Goal: Task Accomplishment & Management: Manage account settings

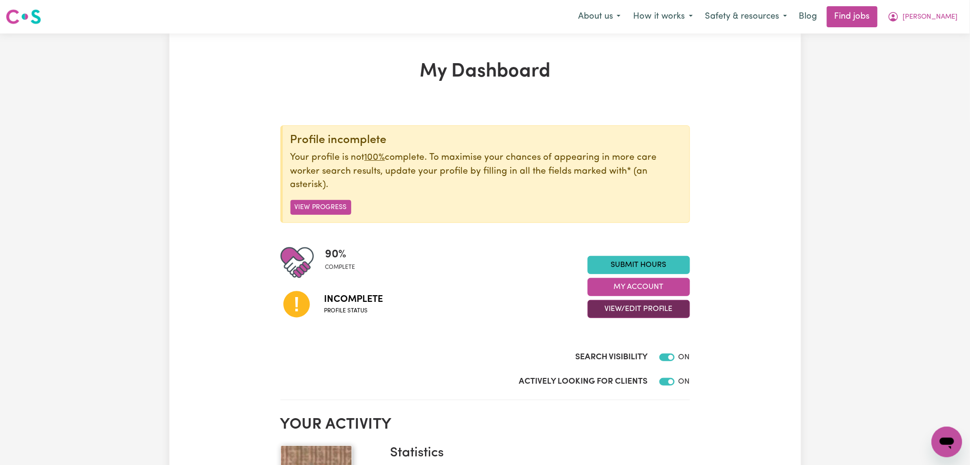
scroll to position [64, 0]
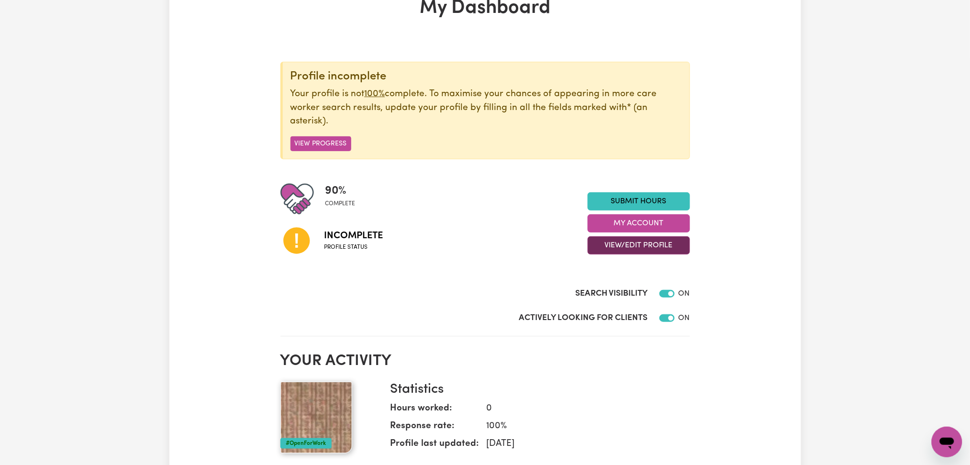
click at [625, 248] on button "View/Edit Profile" at bounding box center [639, 245] width 102 height 18
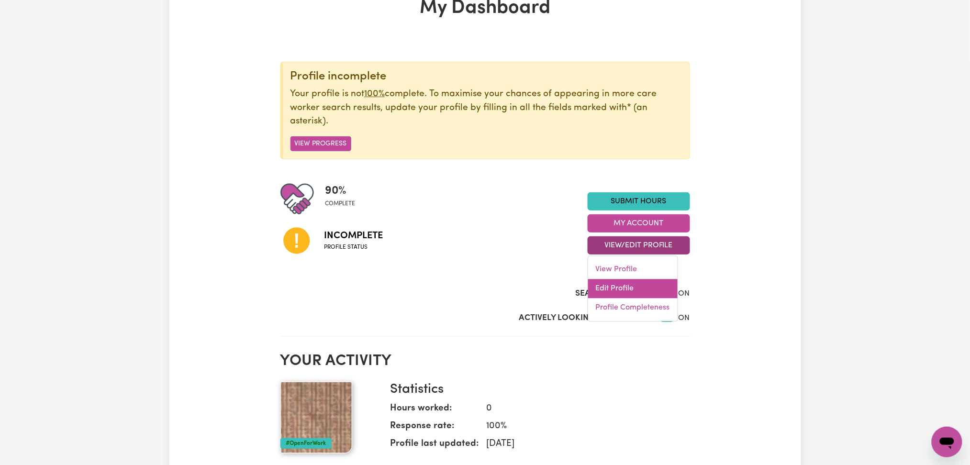
click at [619, 287] on link "Edit Profile" at bounding box center [632, 288] width 89 height 19
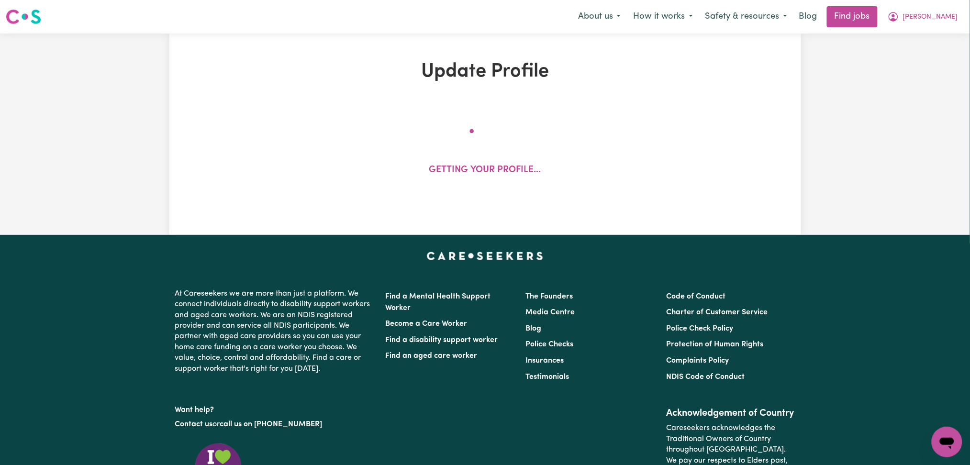
select select "female"
select select "Australian Citizen"
select select "Studying a healthcare related degree or qualification"
select select "54"
select select "75"
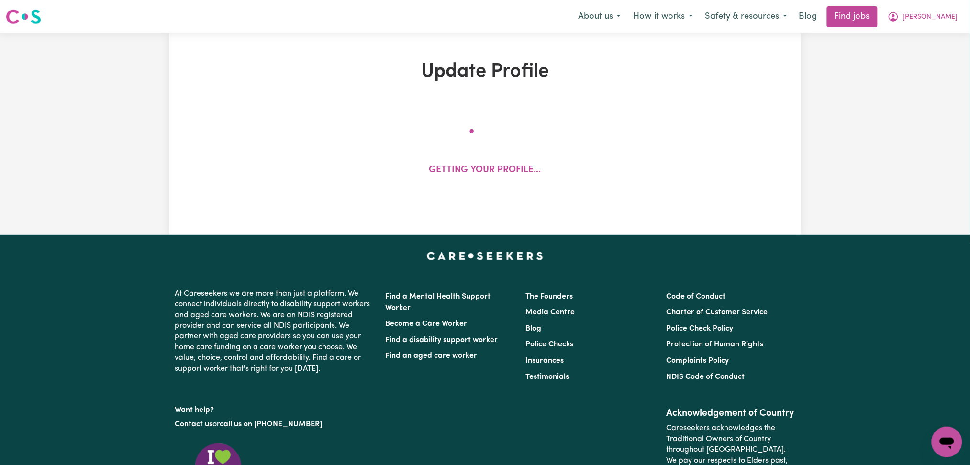
select select "87"
select select "125"
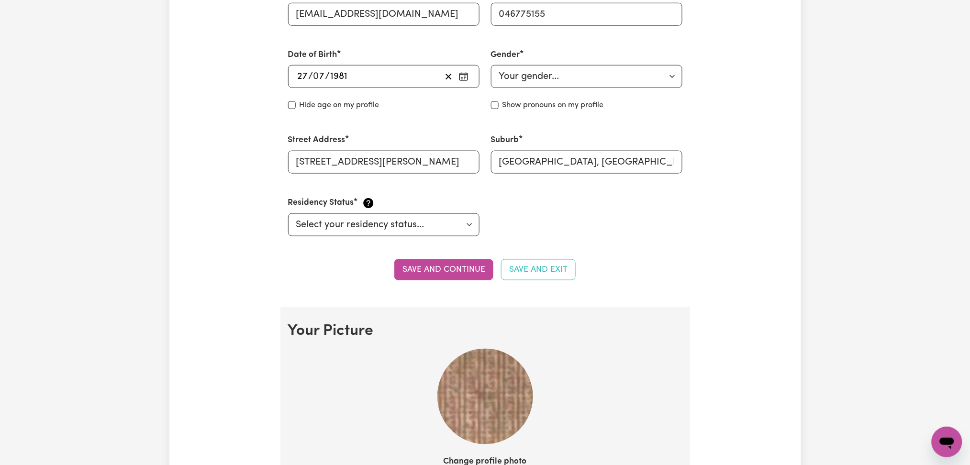
scroll to position [510, 0]
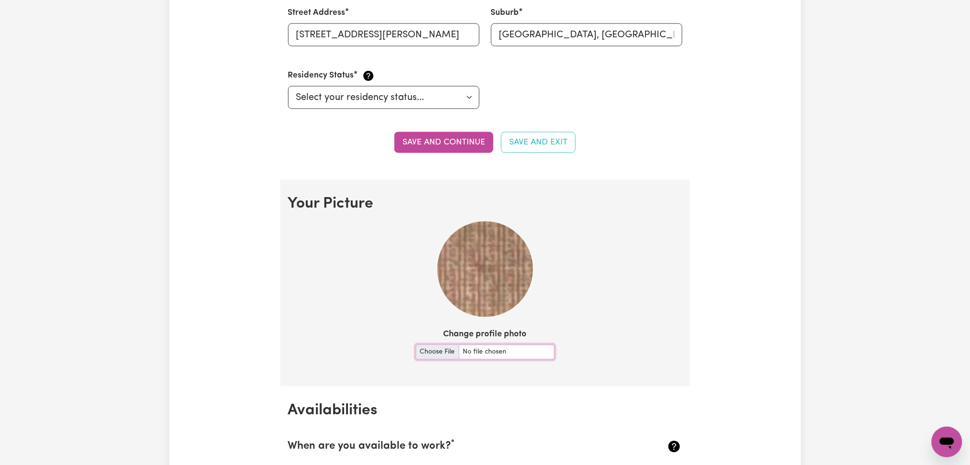
click at [416, 351] on input "Change profile photo" at bounding box center [485, 352] width 139 height 15
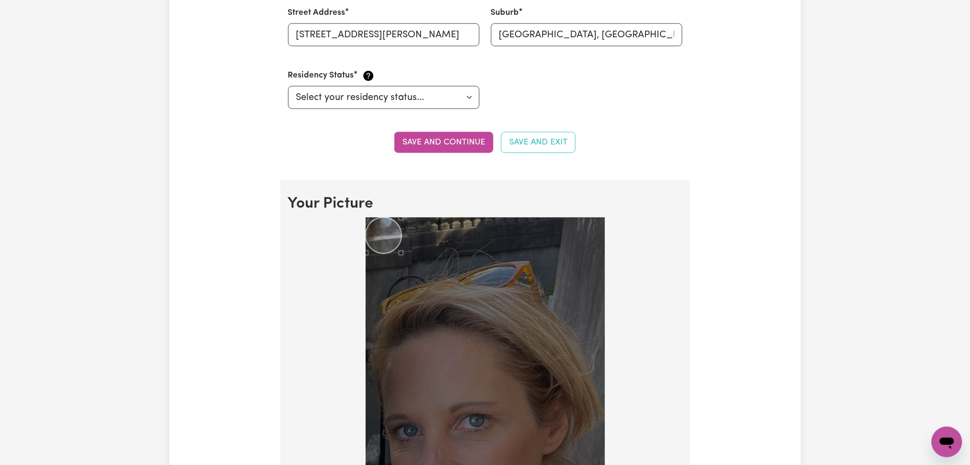
scroll to position [638, 0]
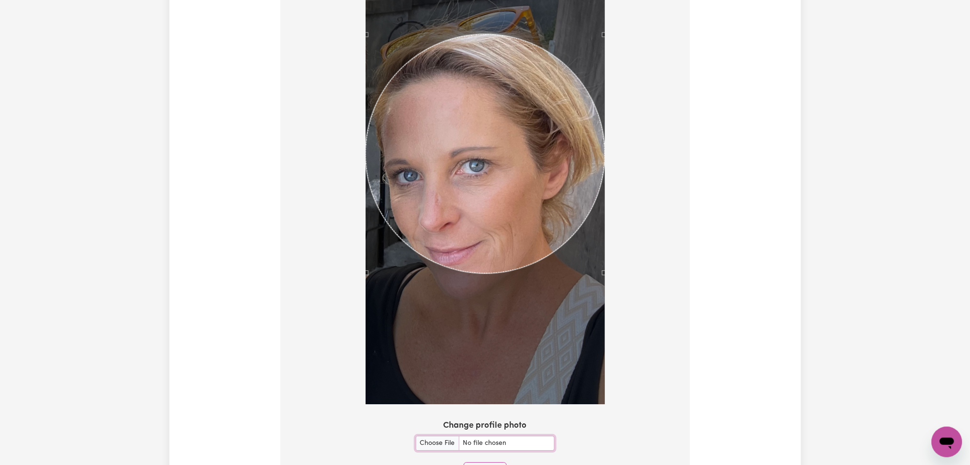
click at [514, 118] on div "Use the arrow keys to move the crop selection area" at bounding box center [485, 153] width 239 height 239
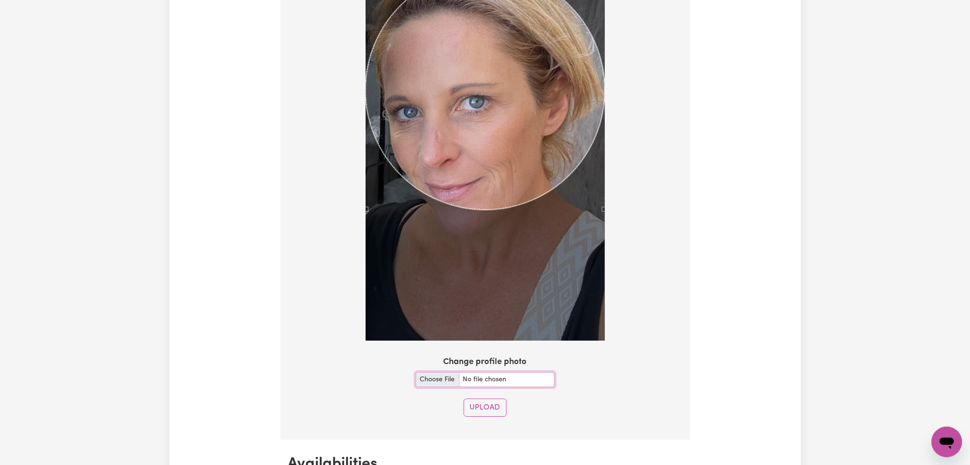
click at [430, 382] on input "Change profile photo" at bounding box center [485, 379] width 139 height 15
type input "C:\fakepath\Lara Gardinger prof pict1.jpg"
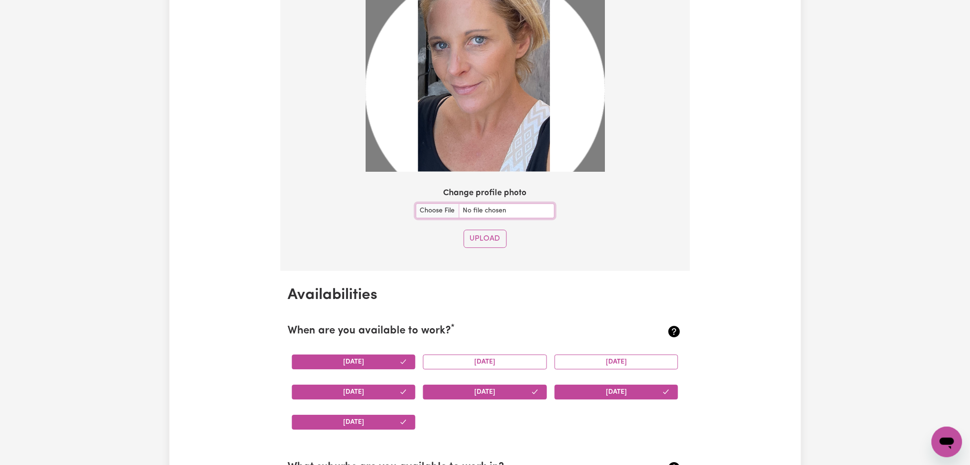
scroll to position [638, 0]
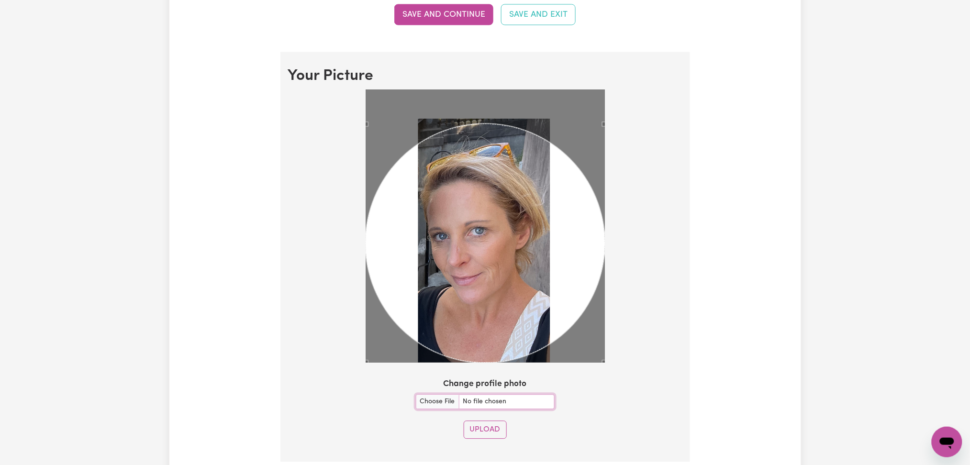
click at [511, 182] on div "Use the arrow keys to move the crop selection area" at bounding box center [485, 243] width 239 height 239
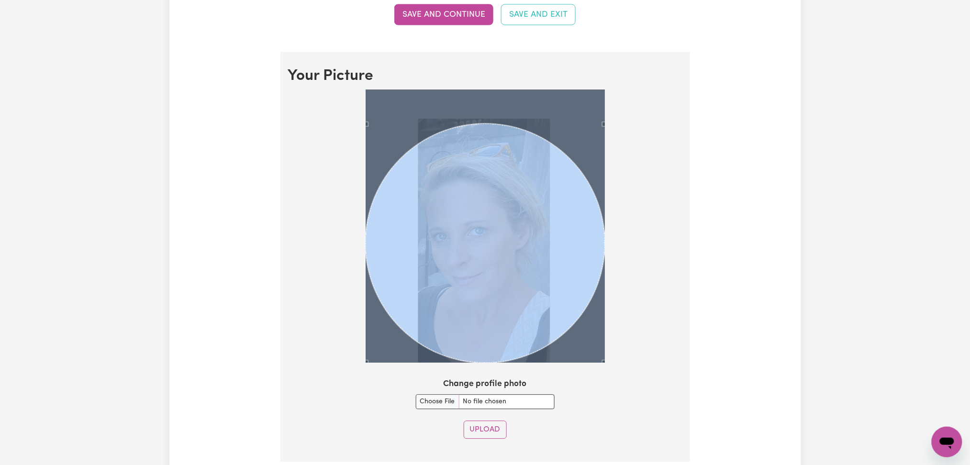
drag, startPoint x: 365, startPoint y: 124, endPoint x: 415, endPoint y: 154, distance: 58.1
click at [415, 154] on div at bounding box center [485, 228] width 394 height 277
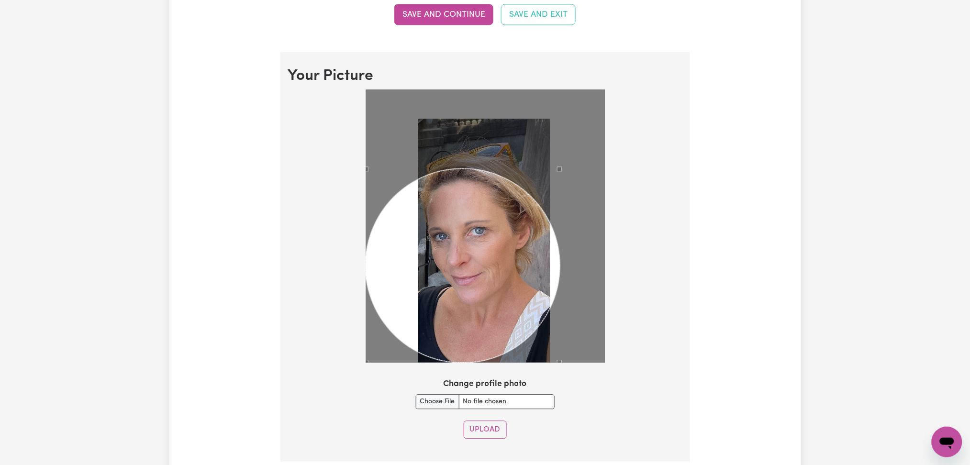
click at [562, 167] on div "Use the arrow keys to move the north east drag handle to change the crop select…" at bounding box center [562, 167] width 0 height 0
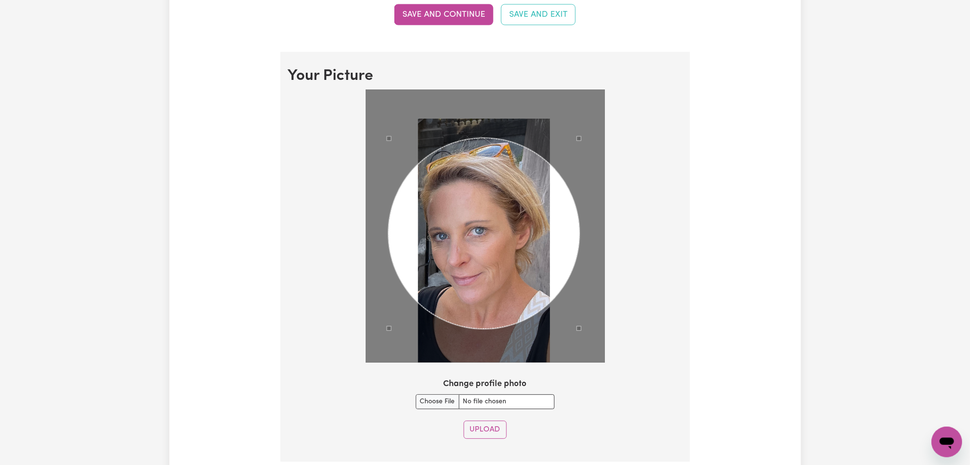
click at [452, 208] on div "Use the arrow keys to move the crop selection area" at bounding box center [484, 233] width 191 height 191
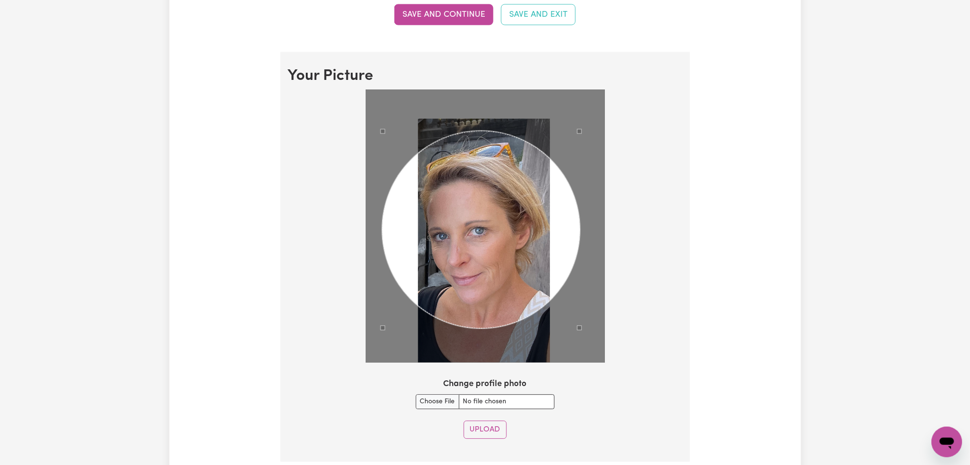
click at [380, 129] on div "Use the arrow keys to move the north west drag handle to change the crop select…" at bounding box center [380, 129] width 0 height 0
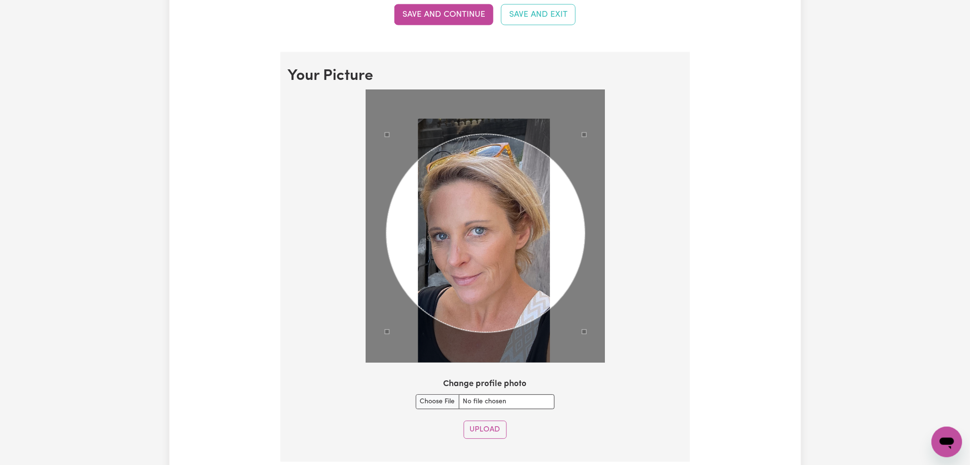
click at [519, 213] on div "Use the arrow keys to move the crop selection area" at bounding box center [486, 233] width 198 height 198
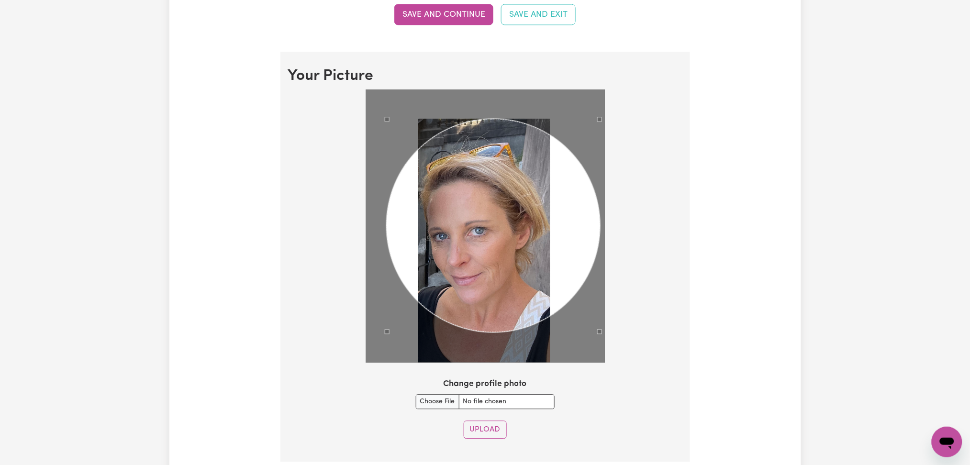
click at [600, 126] on div at bounding box center [485, 226] width 239 height 273
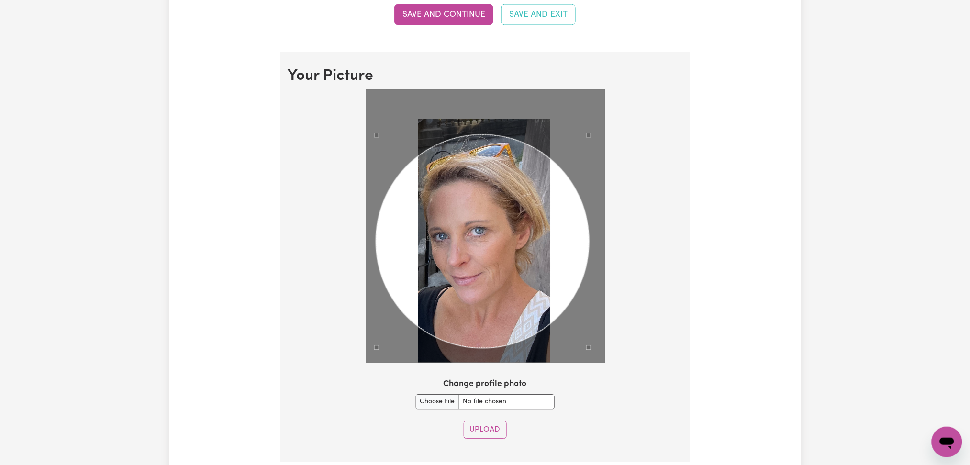
click at [489, 211] on div "Use the arrow keys to move the crop selection area" at bounding box center [482, 241] width 213 height 213
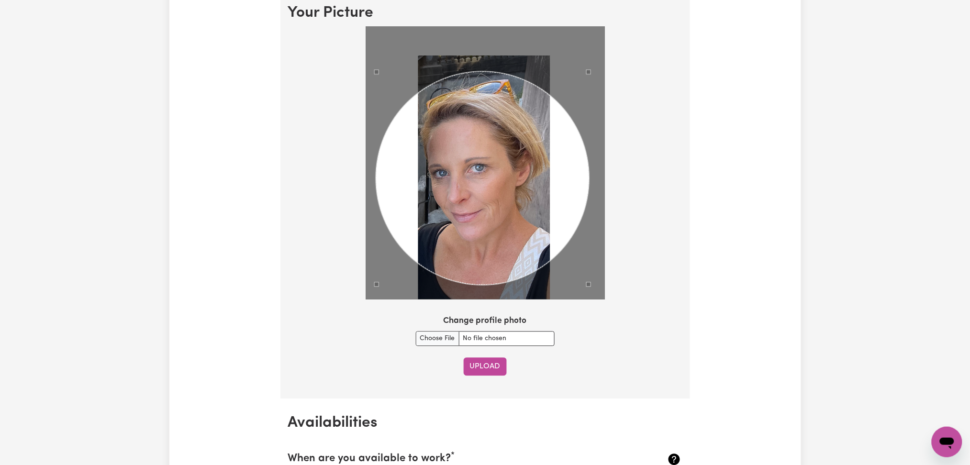
click at [470, 359] on button "Upload" at bounding box center [485, 366] width 43 height 18
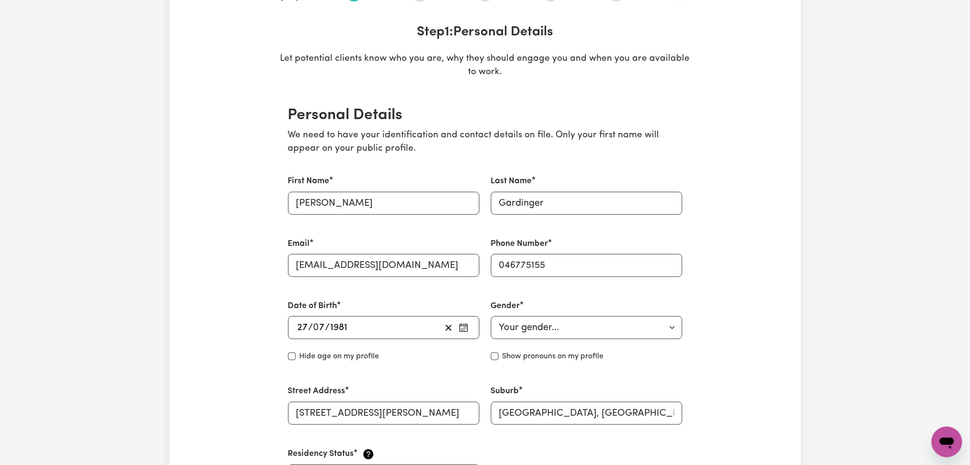
scroll to position [67, 0]
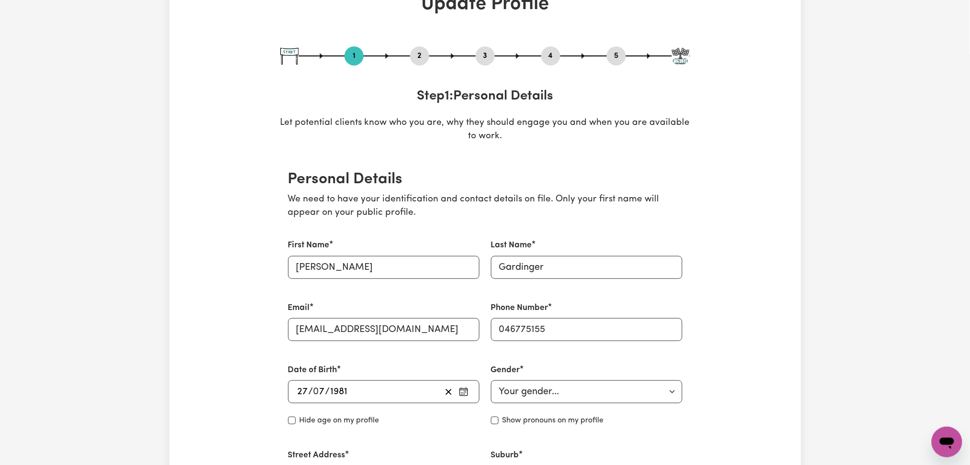
click at [622, 46] on div "1 2 3 4 5" at bounding box center [485, 55] width 410 height 19
click at [621, 50] on div "5" at bounding box center [616, 55] width 19 height 19
click at [621, 52] on button "5" at bounding box center [616, 56] width 19 height 12
select select "I am providing services by being employed by an organisation"
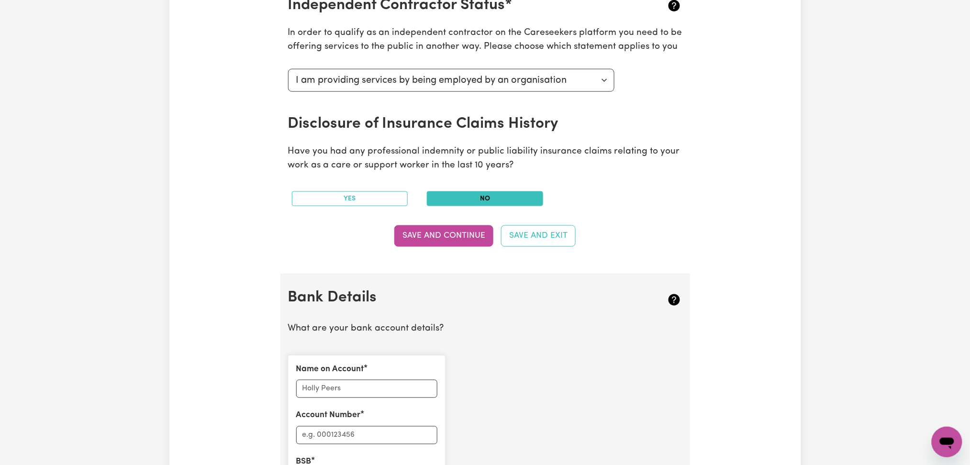
scroll to position [642, 0]
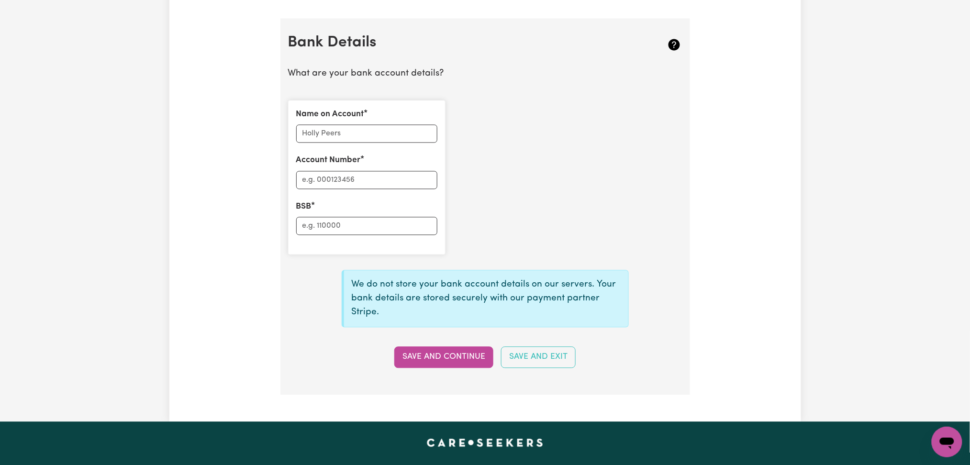
click at [331, 106] on div "Name on Account Account Number BSB" at bounding box center [366, 177] width 157 height 155
click at [333, 114] on label "Name on Account" at bounding box center [330, 115] width 68 height 12
click at [333, 125] on input "Name on Account" at bounding box center [366, 134] width 141 height 18
click at [333, 114] on label "Name on Account" at bounding box center [330, 115] width 68 height 12
click at [333, 125] on input "Name on Account" at bounding box center [366, 134] width 141 height 18
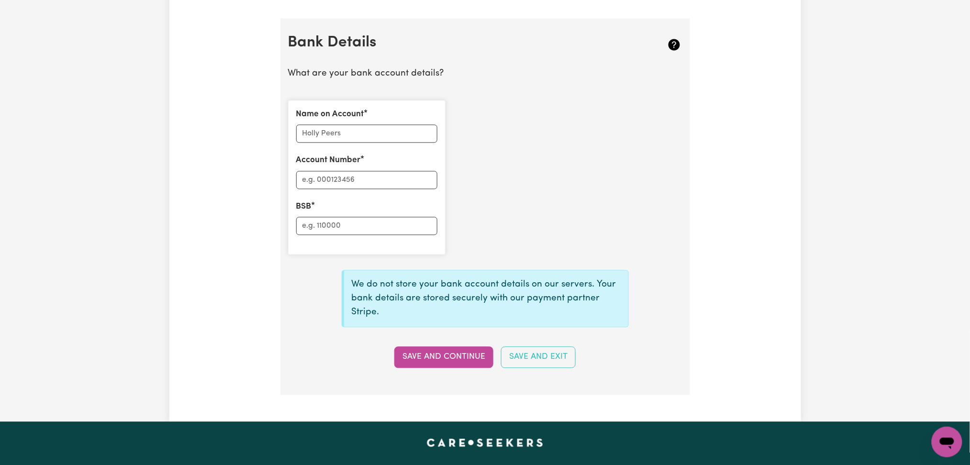
click at [333, 114] on label "Name on Account" at bounding box center [330, 115] width 68 height 12
click at [333, 125] on input "Name on Account" at bounding box center [366, 134] width 141 height 18
copy label "Account"
click at [325, 161] on label "Account Number" at bounding box center [328, 161] width 65 height 12
click at [325, 171] on input "Account Number" at bounding box center [366, 180] width 141 height 18
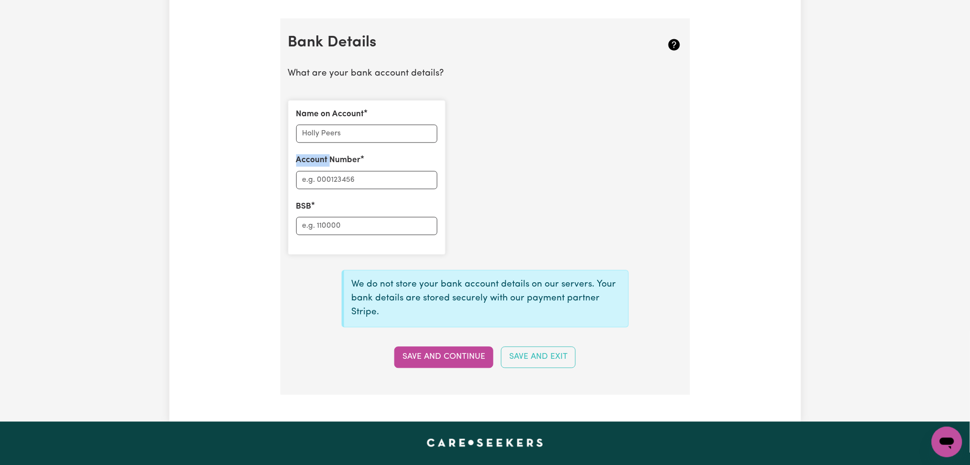
click at [325, 161] on label "Account Number" at bounding box center [328, 161] width 65 height 12
click at [325, 171] on input "Account Number" at bounding box center [366, 180] width 141 height 18
click at [325, 161] on label "Account Number" at bounding box center [328, 161] width 65 height 12
click at [325, 171] on input "Account Number" at bounding box center [366, 180] width 141 height 18
copy label "Account"
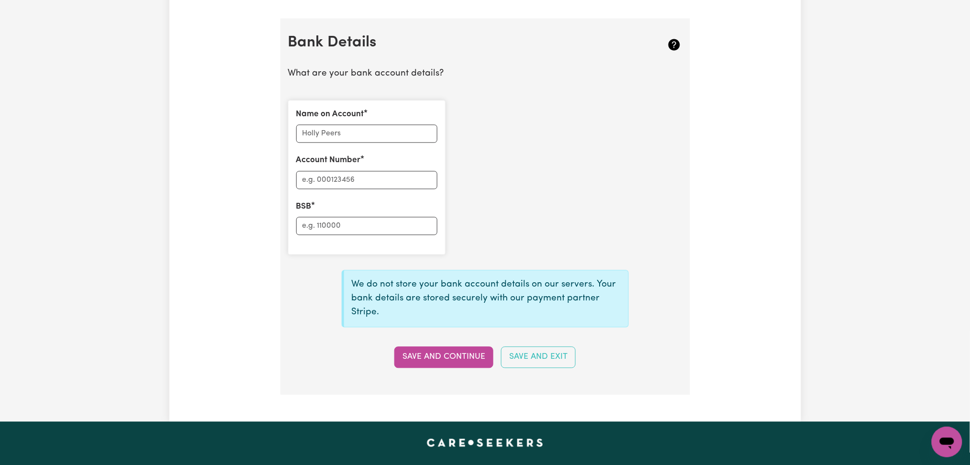
click at [302, 205] on label "BSB" at bounding box center [303, 207] width 15 height 12
click at [302, 217] on input "BSB" at bounding box center [366, 226] width 141 height 18
click at [302, 205] on label "BSB" at bounding box center [303, 207] width 15 height 12
click at [302, 217] on input "BSB" at bounding box center [366, 226] width 141 height 18
copy label "BSB"
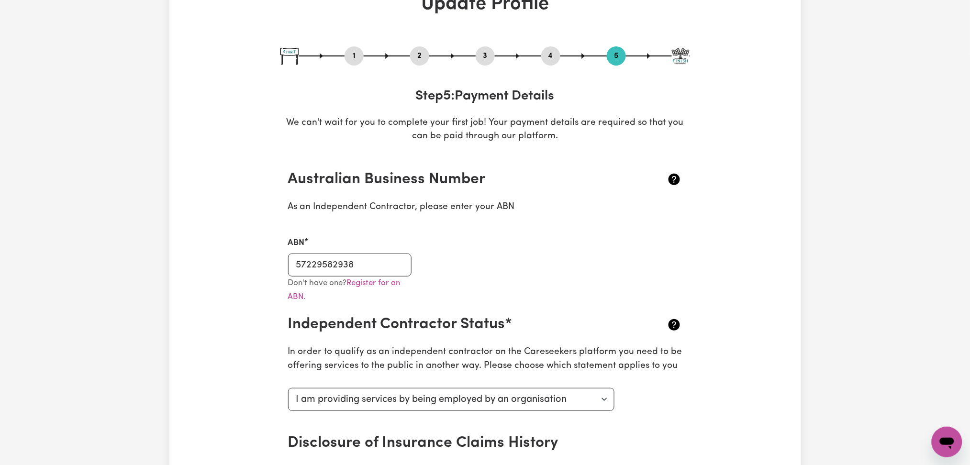
scroll to position [0, 0]
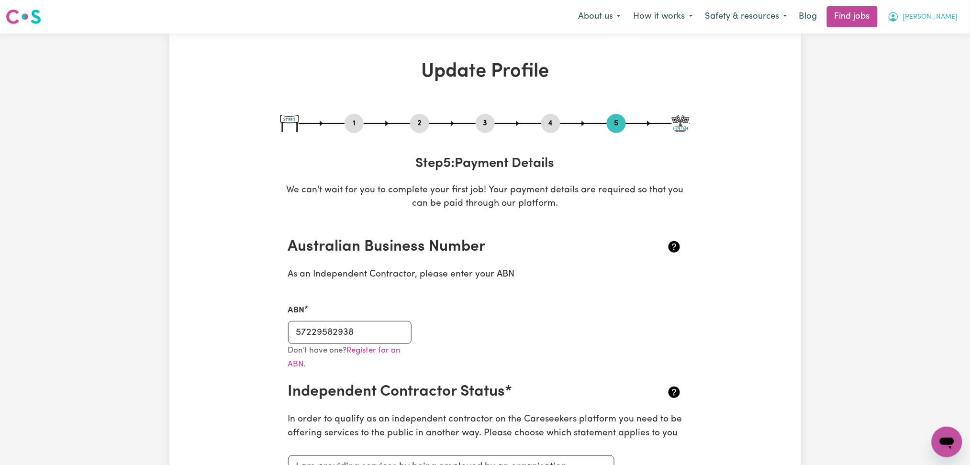
click at [946, 20] on span "[PERSON_NAME]" at bounding box center [930, 17] width 55 height 11
click at [932, 76] on link "Logout" at bounding box center [926, 73] width 76 height 18
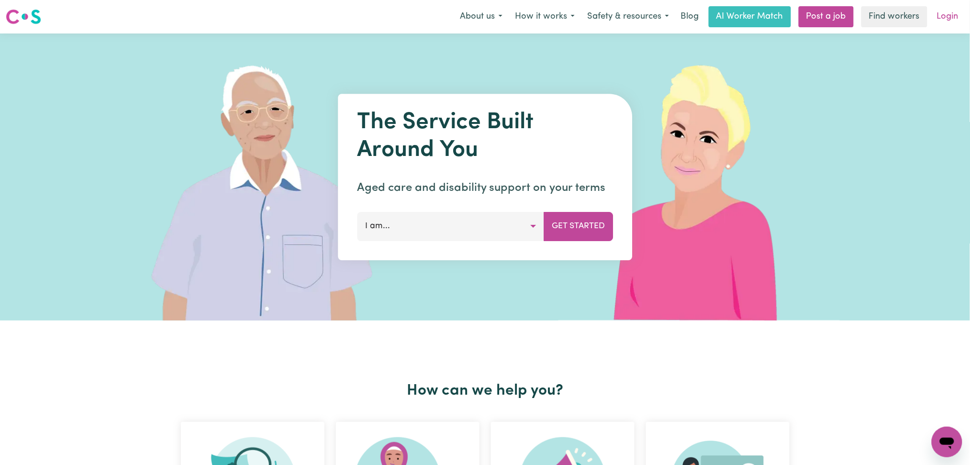
click at [949, 23] on link "Login" at bounding box center [947, 16] width 33 height 21
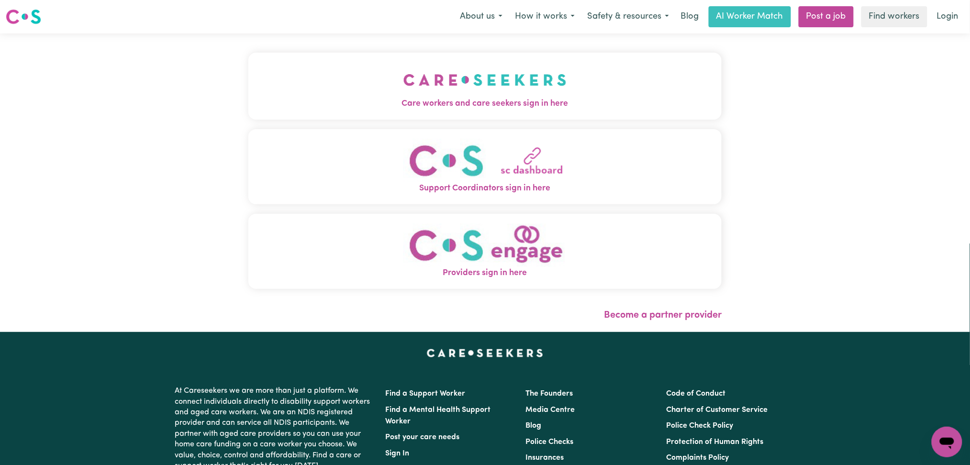
click at [407, 86] on button "Care workers and care seekers sign in here" at bounding box center [485, 86] width 474 height 67
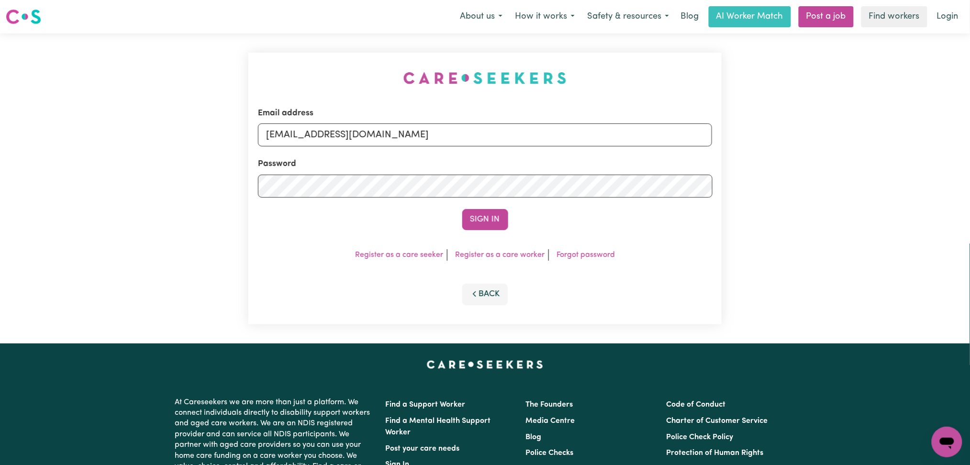
click at [424, 122] on div "Email address onboardingcs@careseekers.com.au" at bounding box center [485, 126] width 455 height 39
click at [415, 135] on input "onboardingcs@careseekers.com.au" at bounding box center [485, 134] width 455 height 23
drag, startPoint x: 316, startPoint y: 134, endPoint x: 570, endPoint y: 155, distance: 255.4
click at [570, 155] on form "Email address Superuser~jakedworkin@hotmail.com Password Sign In" at bounding box center [485, 168] width 455 height 123
type input "Superuser~luisafdabustos14@gmail.com"
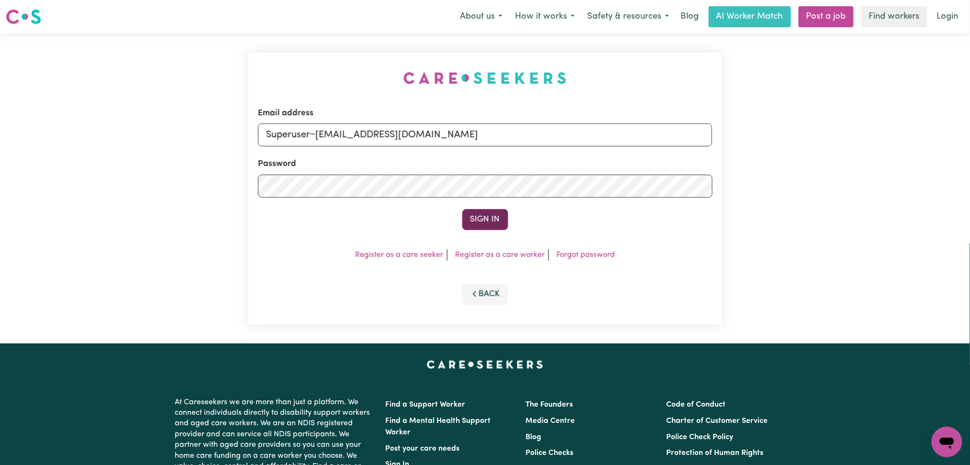
click at [481, 210] on button "Sign In" at bounding box center [485, 219] width 46 height 21
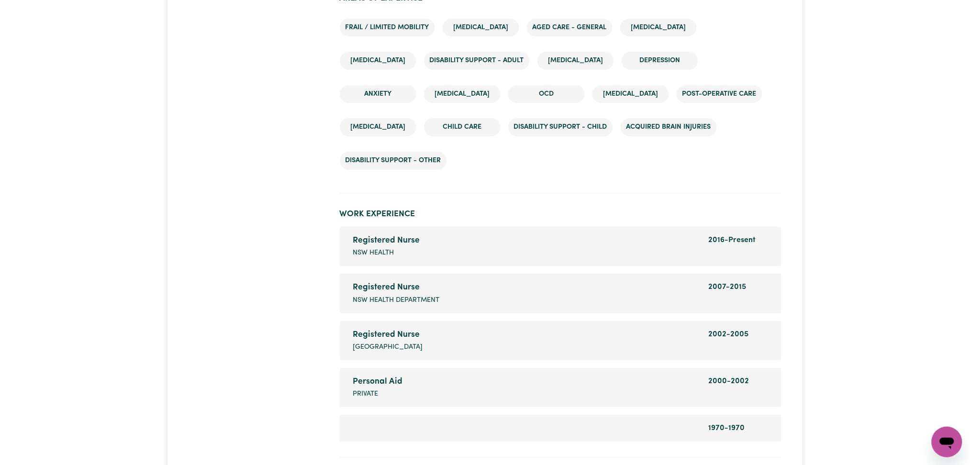
scroll to position [1531, 0]
